Goal: Transaction & Acquisition: Purchase product/service

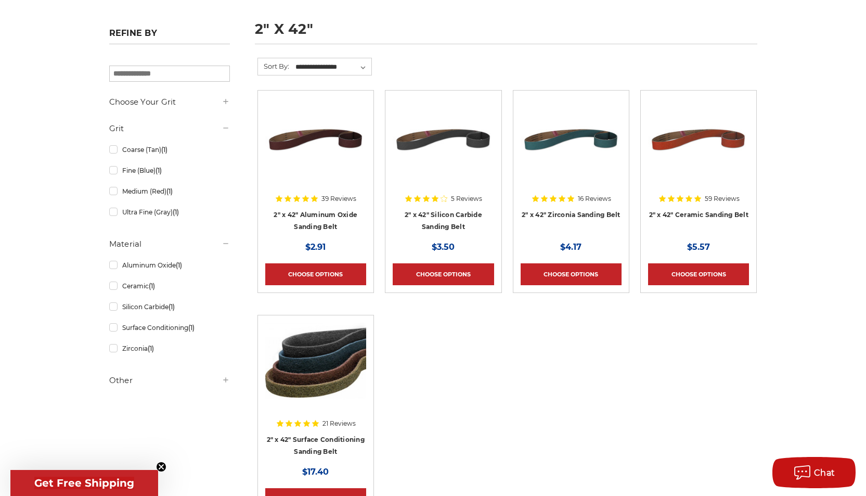
scroll to position [139, 0]
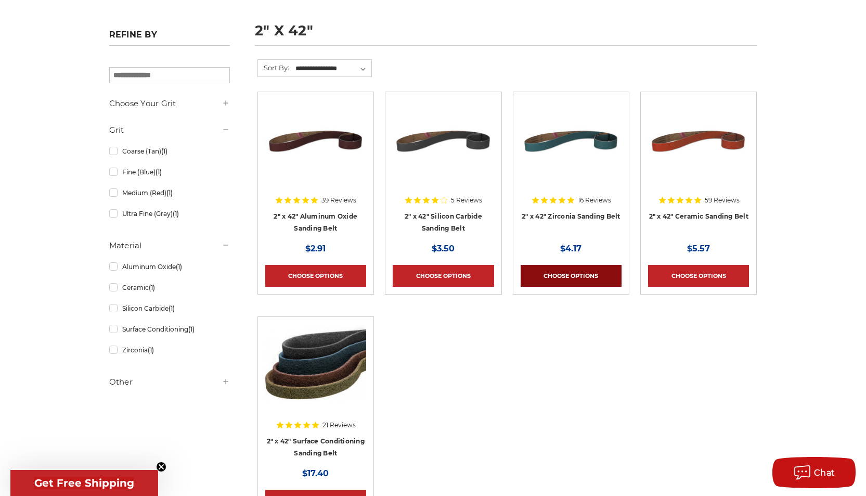
click at [564, 267] on link "Choose Options" at bounding box center [571, 276] width 101 height 22
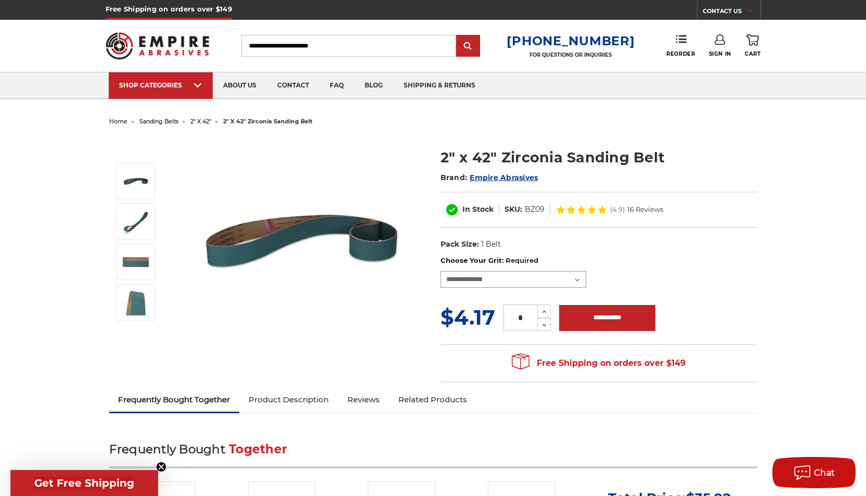
click at [491, 274] on select "**********" at bounding box center [514, 279] width 146 height 17
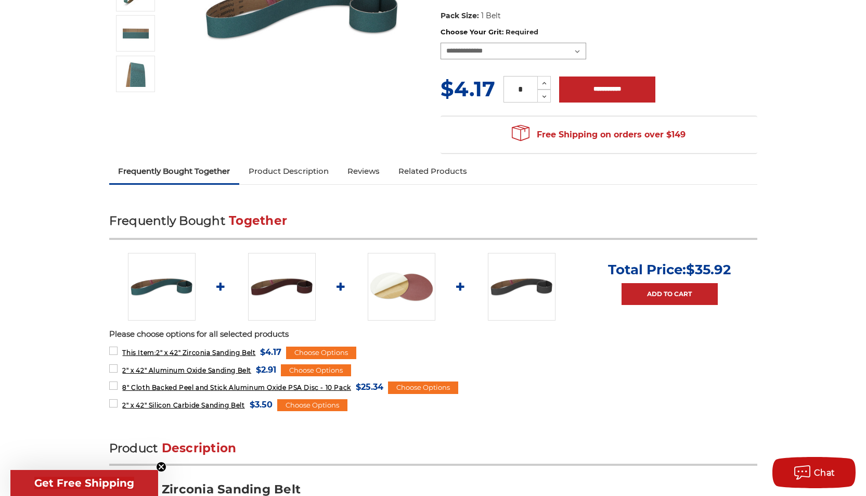
scroll to position [252, 0]
